Goal: Transaction & Acquisition: Purchase product/service

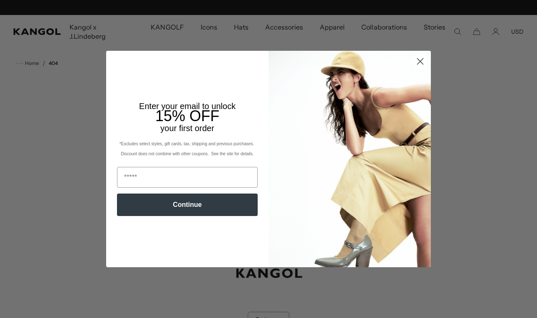
scroll to position [0, 171]
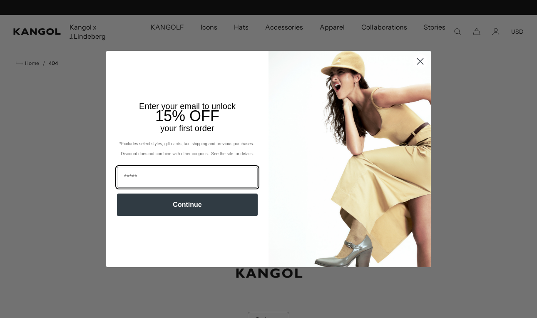
scroll to position [0, 171]
